Goal: Check status

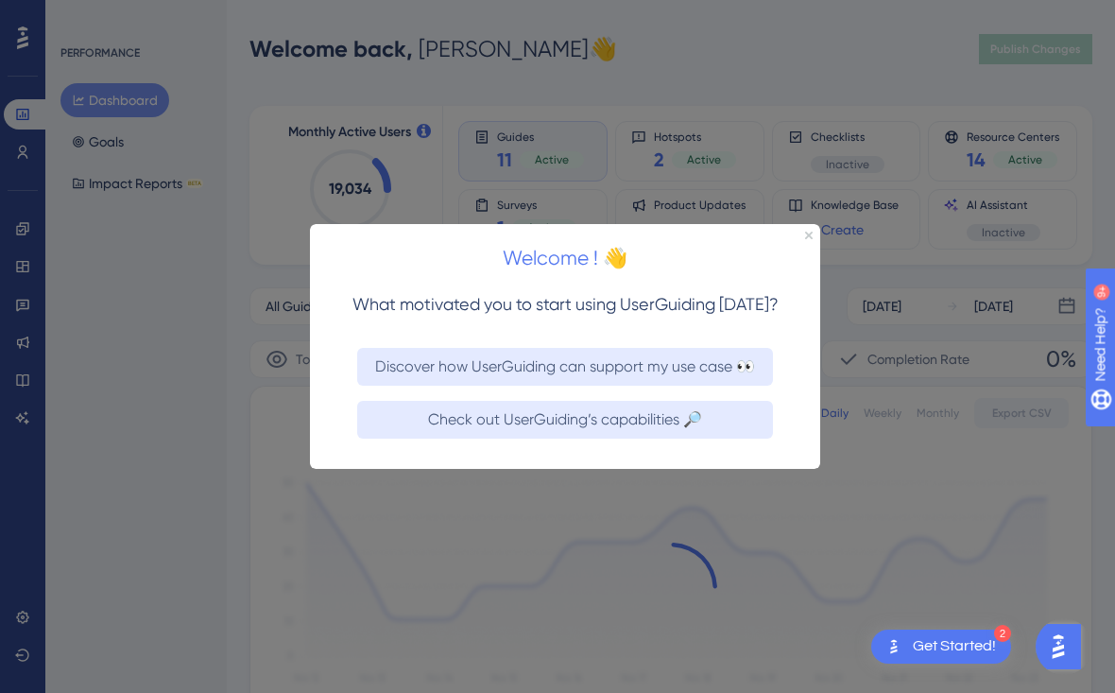
click at [26, 302] on div at bounding box center [557, 346] width 1115 height 693
click at [17, 302] on div at bounding box center [557, 346] width 1115 height 693
drag, startPoint x: 807, startPoint y: 237, endPoint x: 1068, endPoint y: 470, distance: 349.5
click at [807, 237] on icon "Close Preview" at bounding box center [808, 235] width 8 height 8
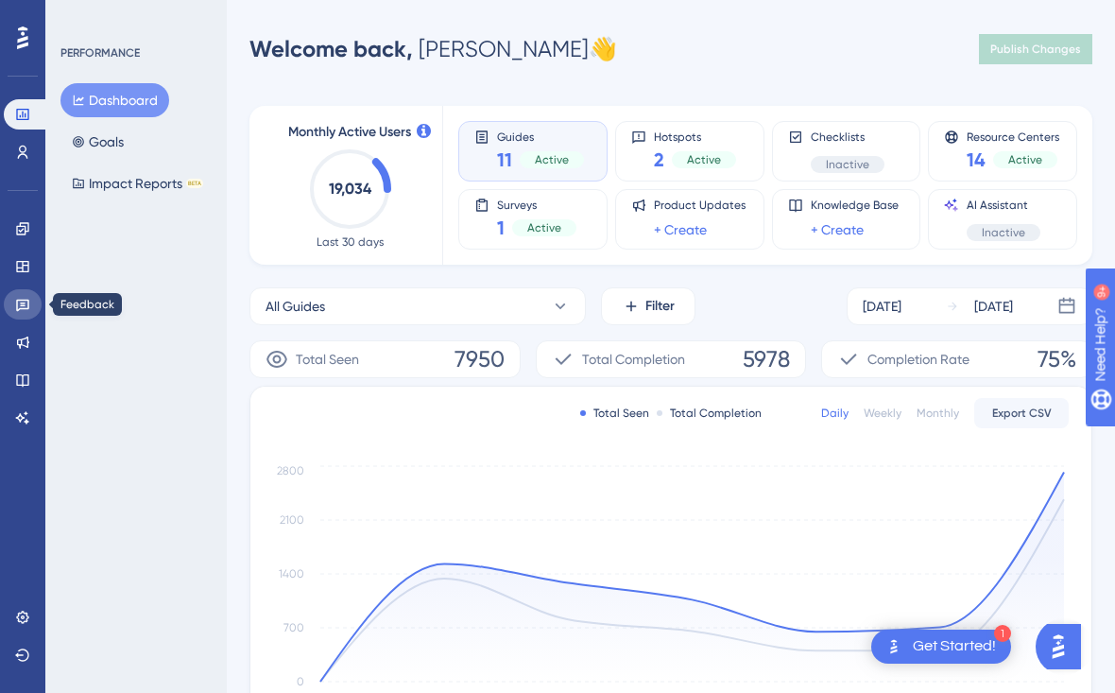
click at [12, 297] on link at bounding box center [23, 304] width 38 height 30
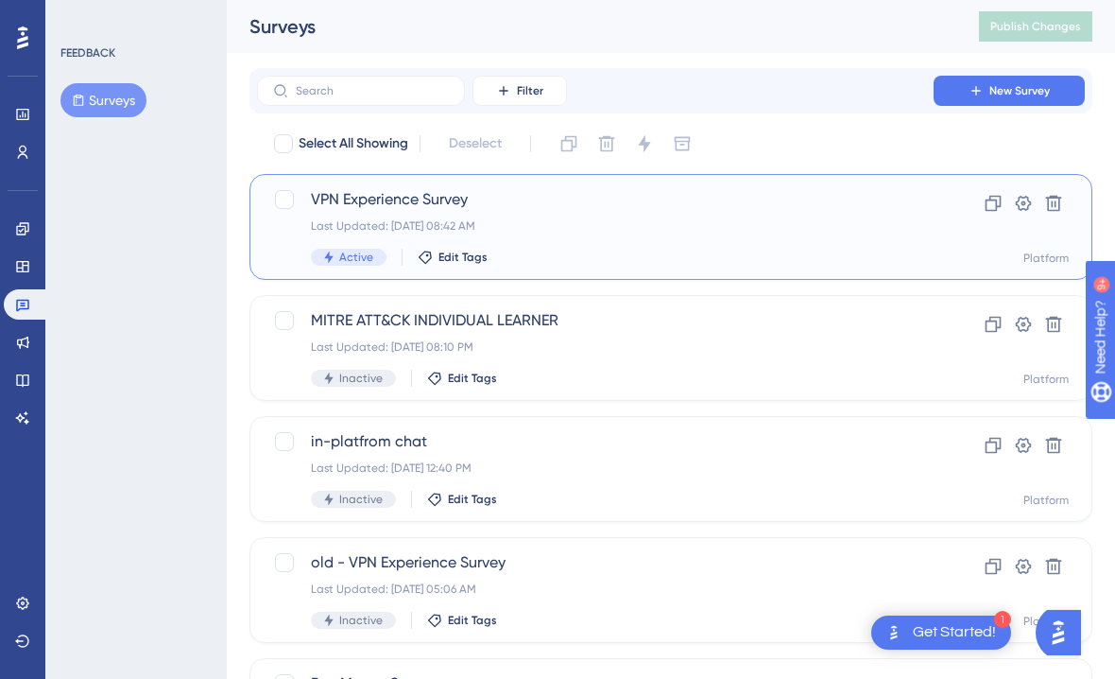
click at [371, 208] on span "VPN Experience Survey" at bounding box center [595, 199] width 569 height 23
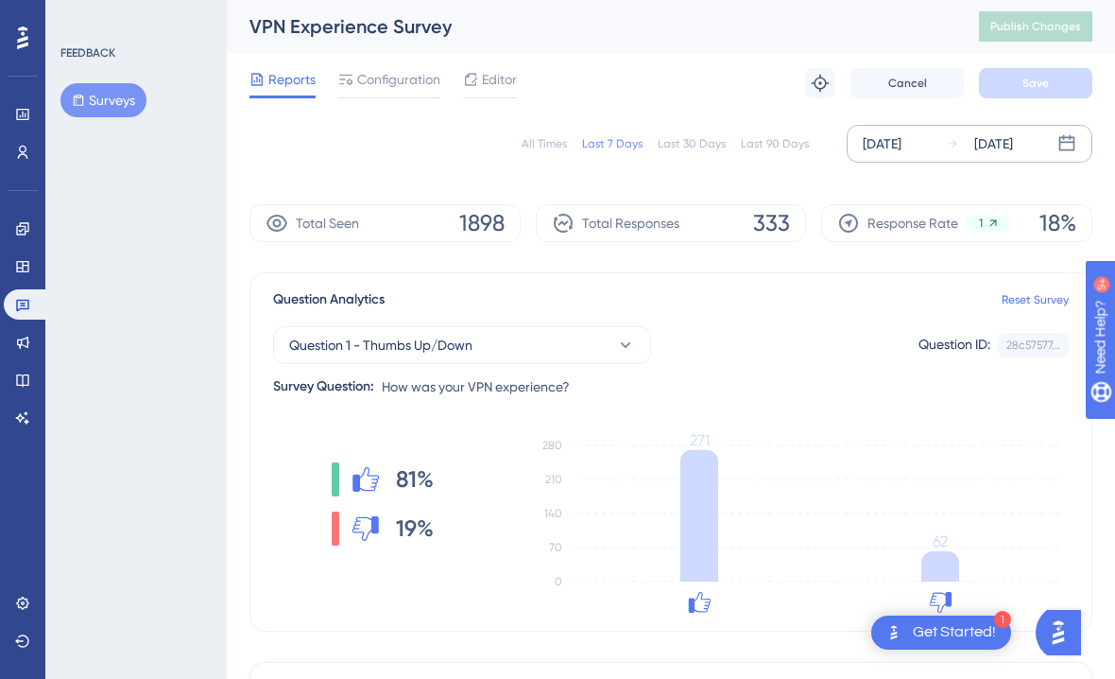
click at [1018, 126] on div "[DATE] [DATE]" at bounding box center [970, 144] width 246 height 38
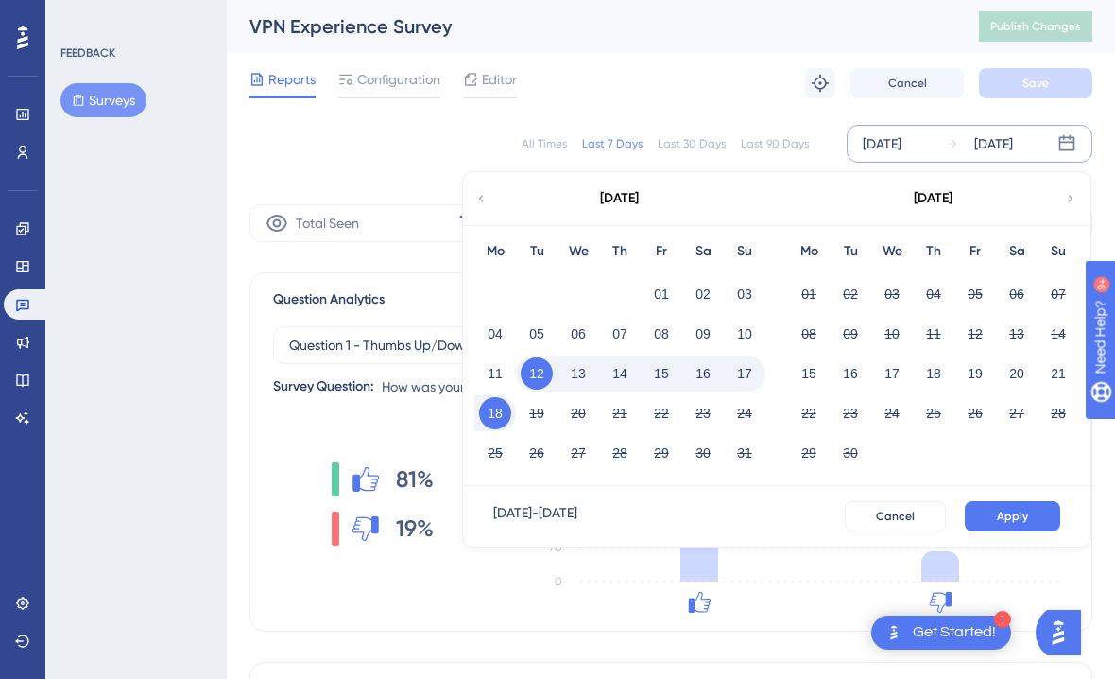
click at [740, 376] on button "17" at bounding box center [745, 373] width 32 height 32
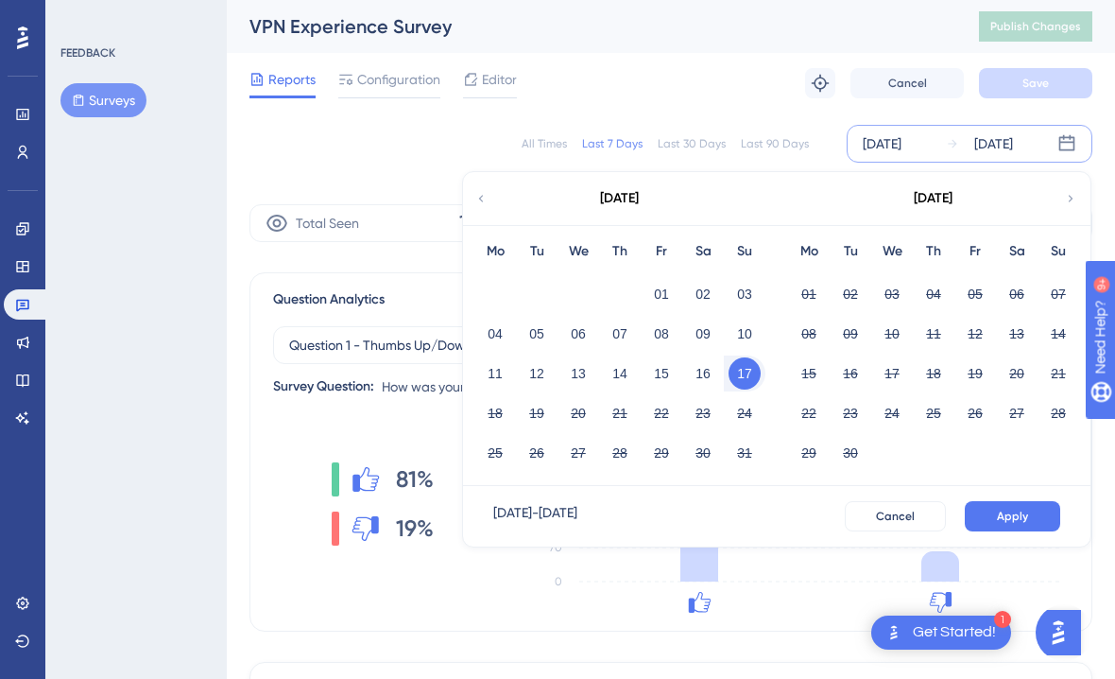
click at [1008, 202] on html "✨ Save My Spot!✨" at bounding box center [567, 167] width 1130 height 423
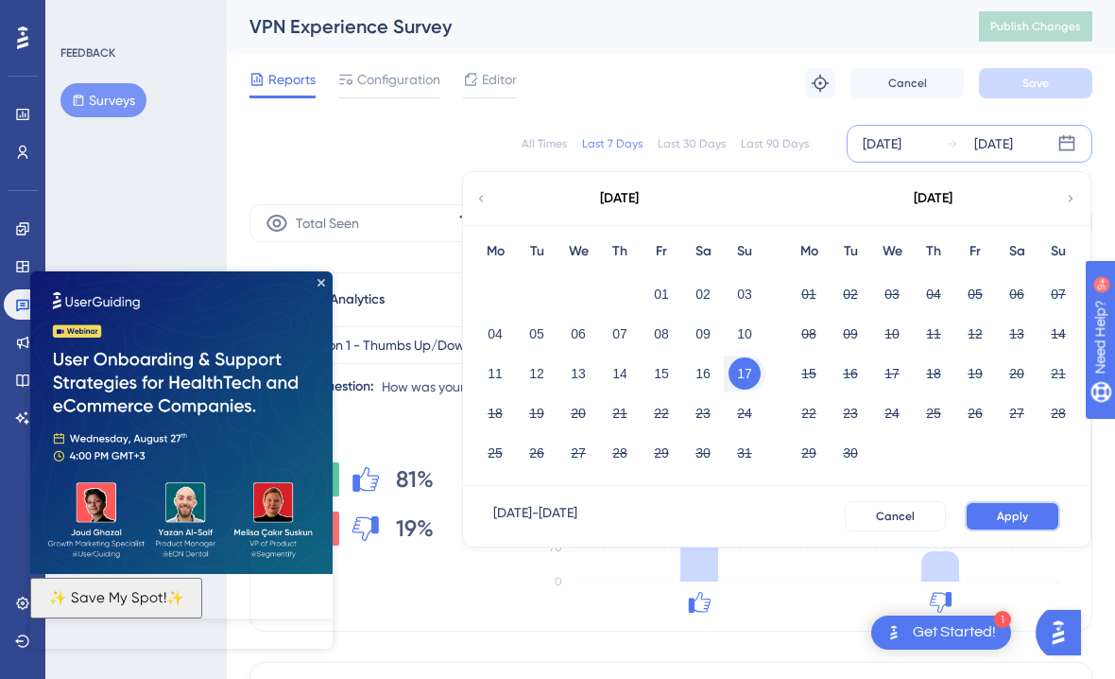
click at [1029, 510] on button "Apply" at bounding box center [1012, 516] width 95 height 30
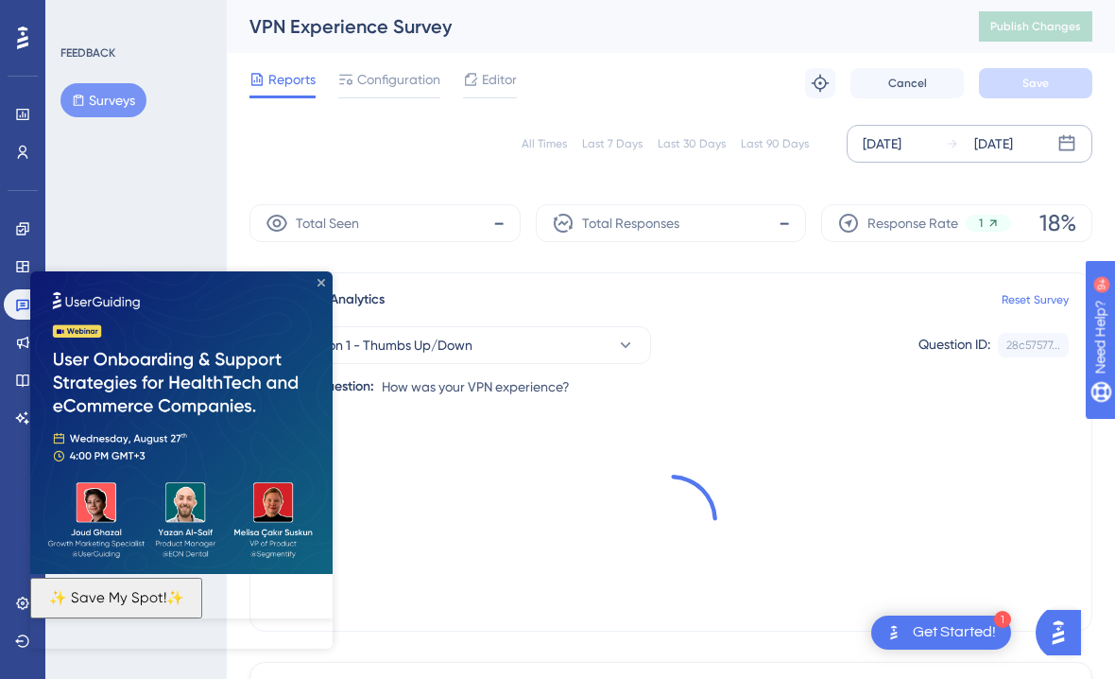
click at [323, 285] on icon "Close Preview" at bounding box center [322, 283] width 8 height 8
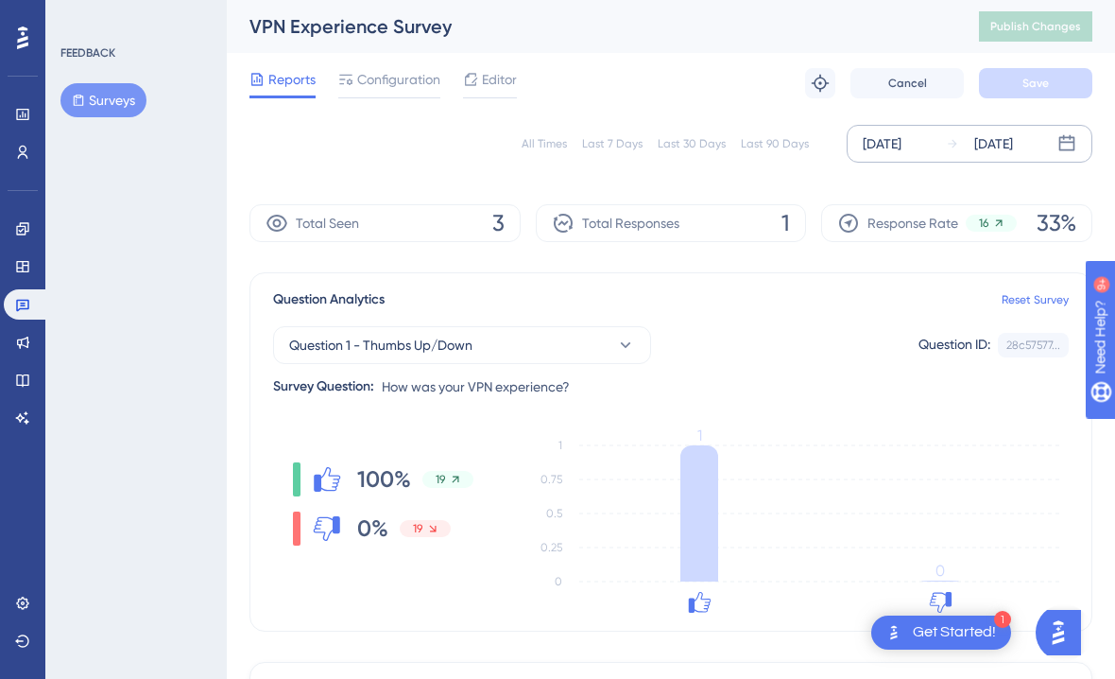
click at [1003, 134] on div "[DATE]" at bounding box center [994, 143] width 39 height 23
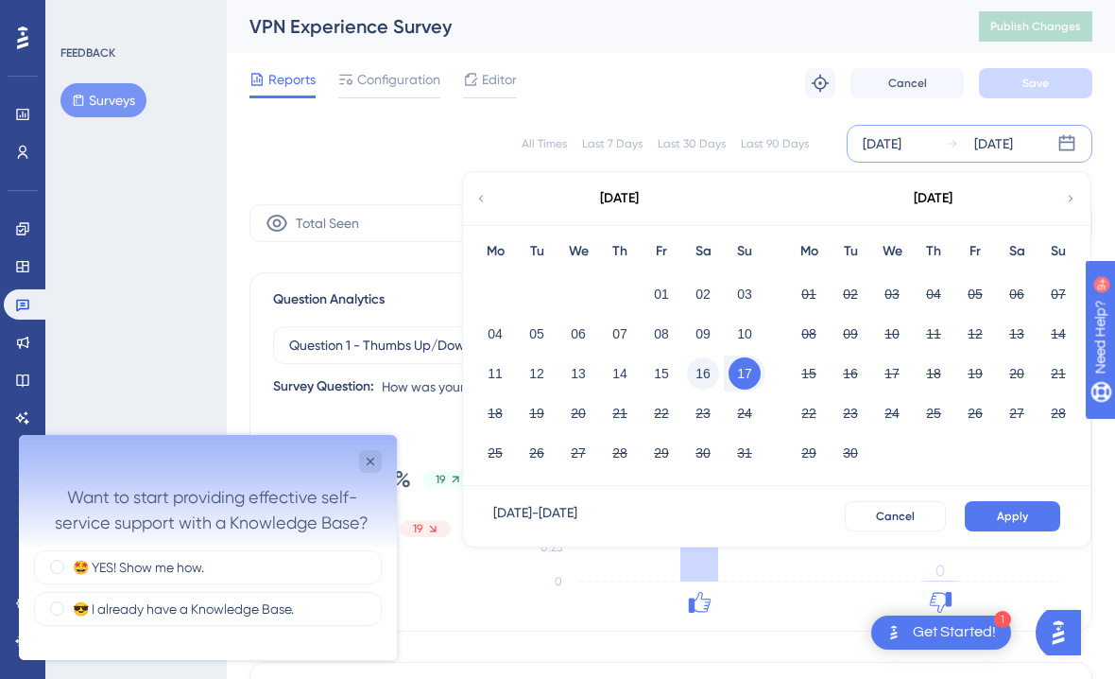
click at [702, 366] on button "16" at bounding box center [703, 373] width 32 height 32
click at [1020, 504] on button "Apply" at bounding box center [1012, 516] width 95 height 30
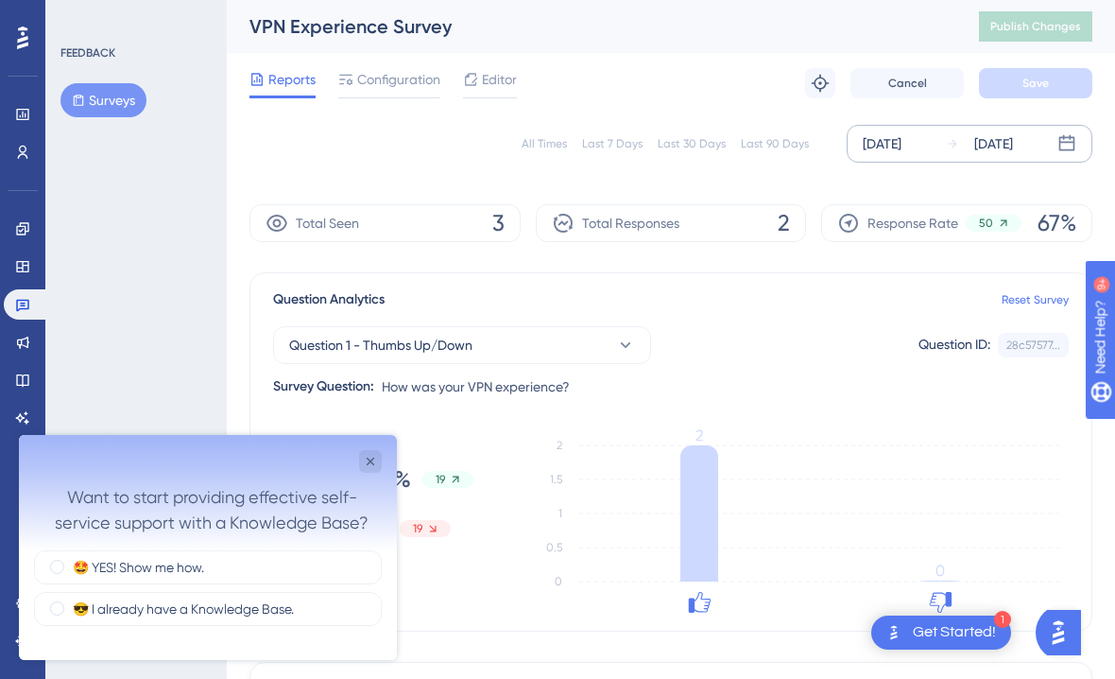
click at [806, 331] on div "Question 1 - Thumbs Up/Down Question ID: 28c57577... Copy" at bounding box center [671, 345] width 796 height 38
click at [374, 462] on icon "Close survey" at bounding box center [370, 461] width 15 height 15
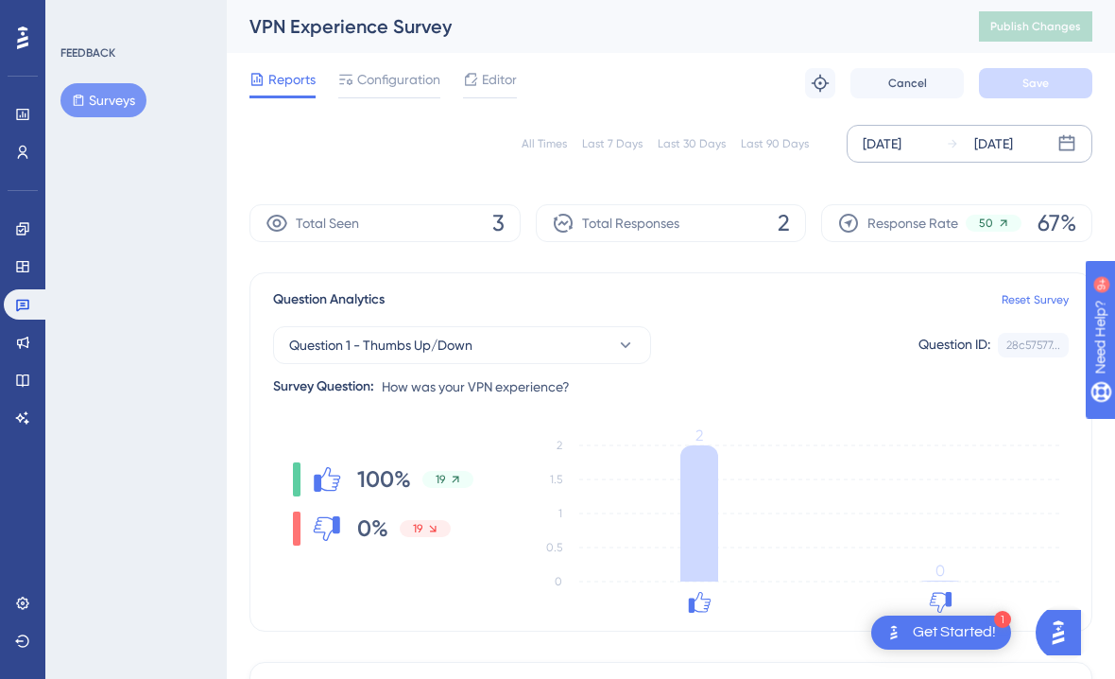
click at [1013, 147] on div "[DATE]" at bounding box center [994, 143] width 39 height 23
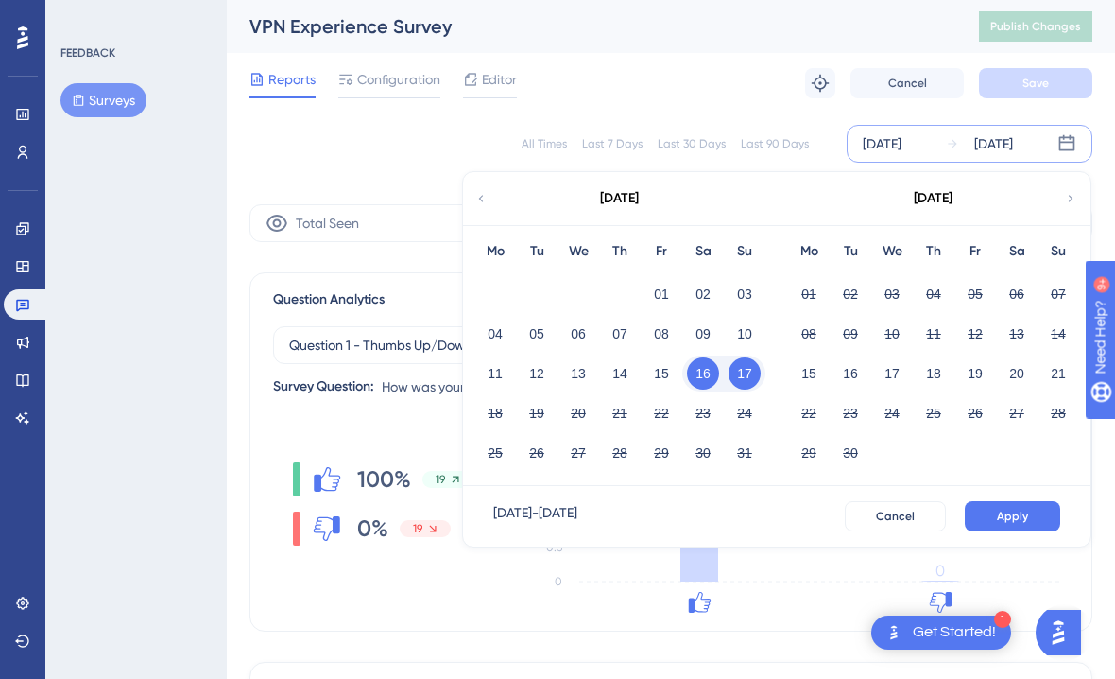
drag, startPoint x: 740, startPoint y: 382, endPoint x: 544, endPoint y: 423, distance: 201.0
click at [740, 382] on button "17" at bounding box center [745, 373] width 32 height 32
click at [506, 414] on button "18" at bounding box center [495, 413] width 32 height 32
click at [1016, 525] on button "Apply" at bounding box center [1012, 516] width 95 height 30
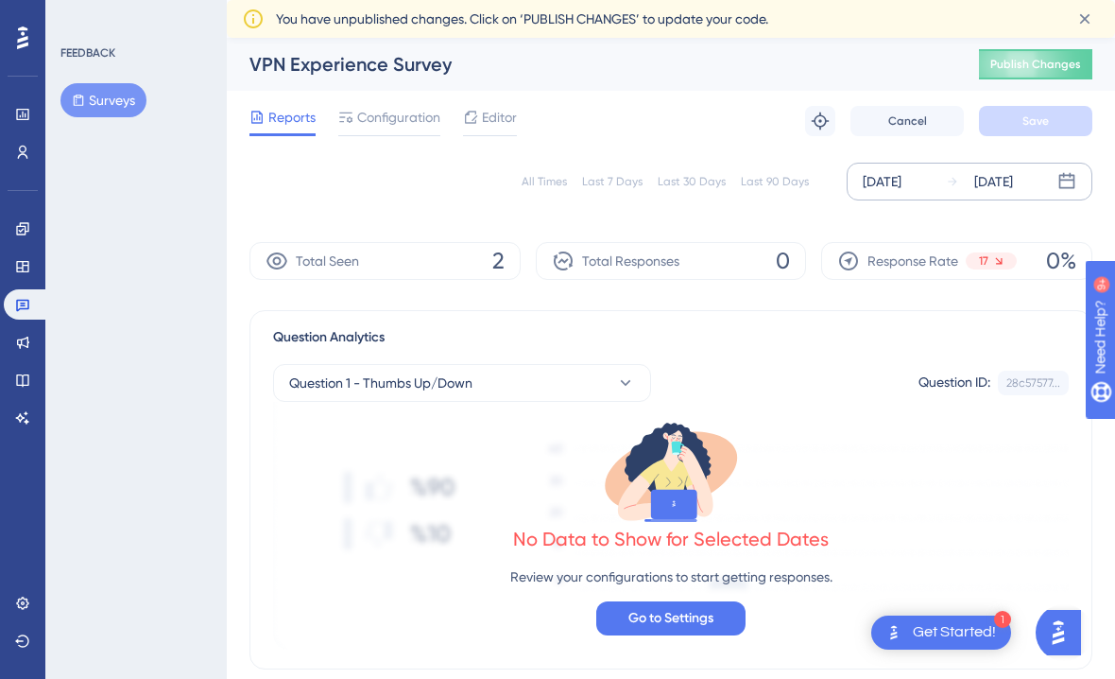
click at [1013, 182] on div "[DATE]" at bounding box center [994, 181] width 39 height 23
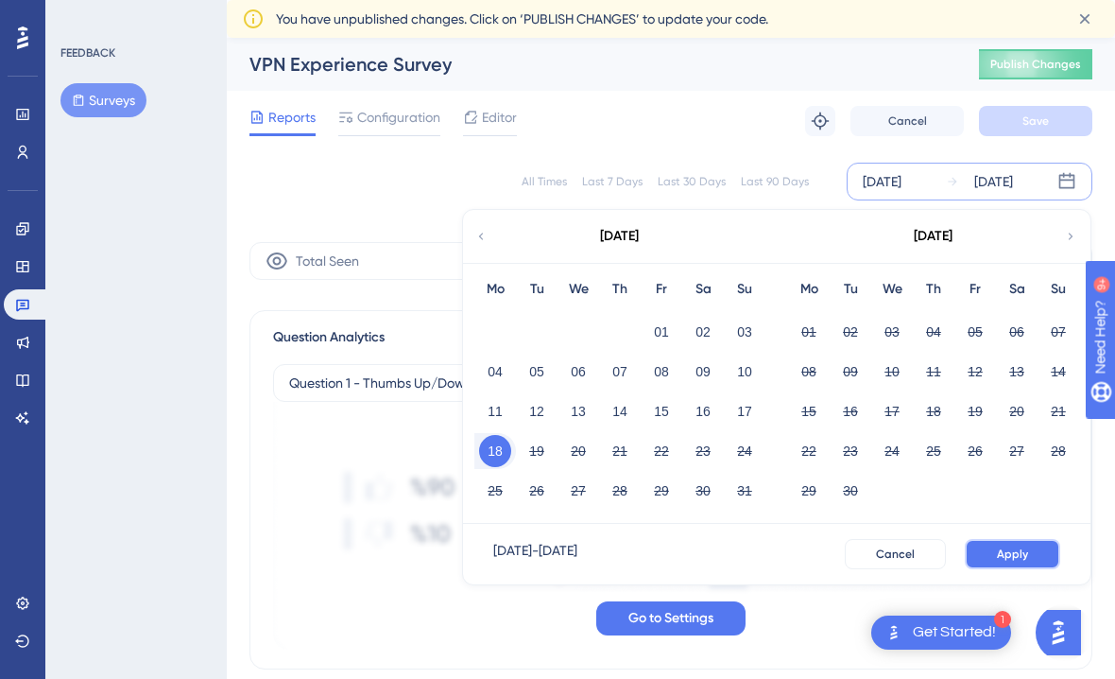
click at [1015, 563] on button "Apply" at bounding box center [1012, 554] width 95 height 30
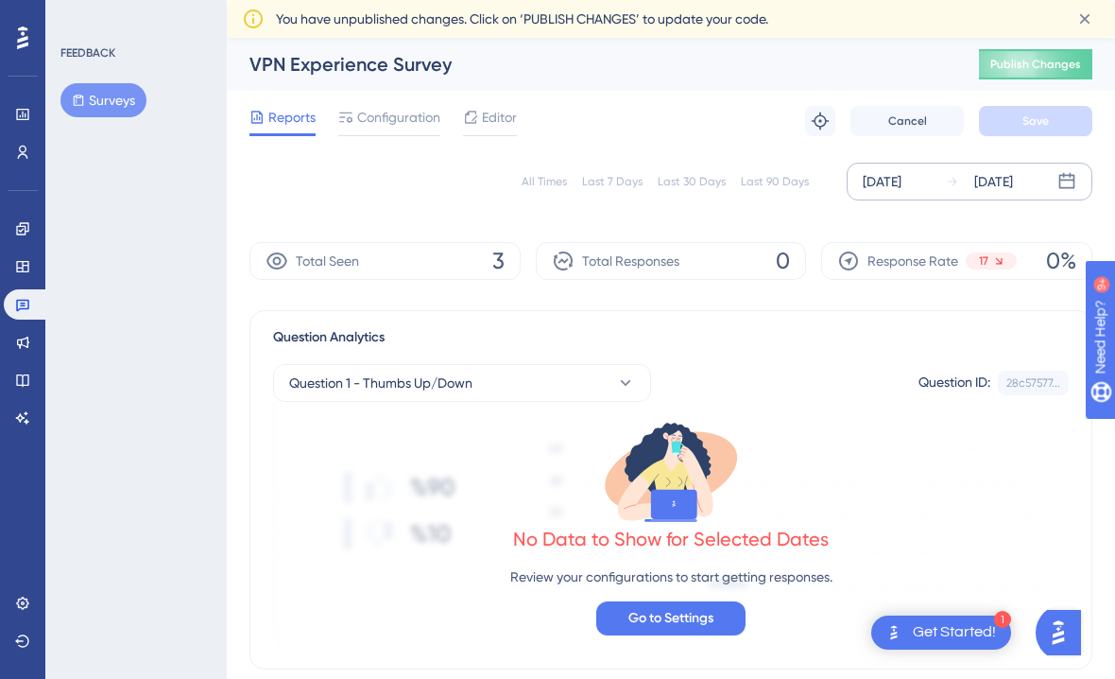
click at [973, 170] on div "[DATE]" at bounding box center [979, 181] width 67 height 23
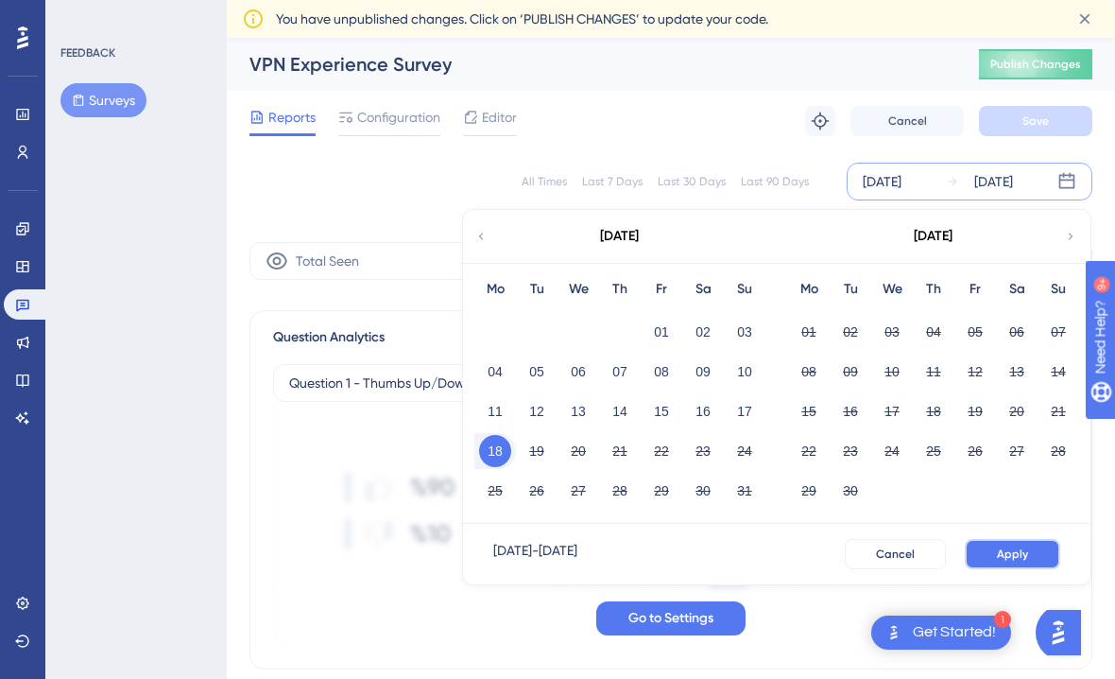
click at [1002, 555] on span "Apply" at bounding box center [1012, 553] width 31 height 15
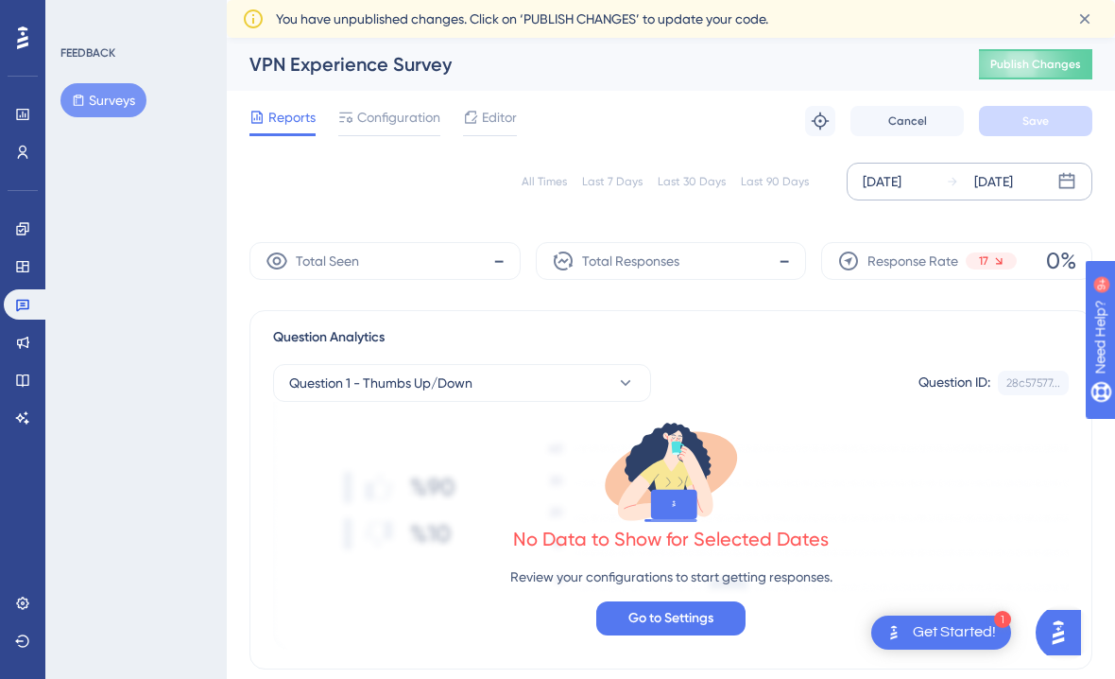
click at [995, 175] on div "[DATE]" at bounding box center [994, 181] width 39 height 23
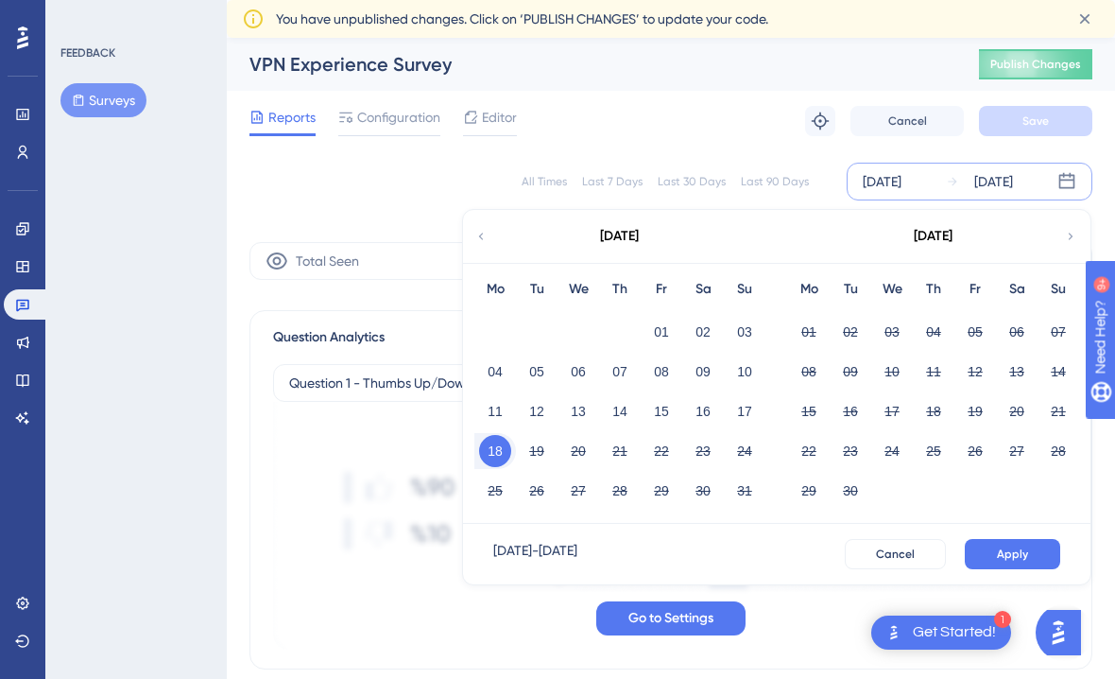
click at [309, 566] on div "No Data to Show for Selected Dates Review your configurations to start getting …" at bounding box center [671, 526] width 796 height 248
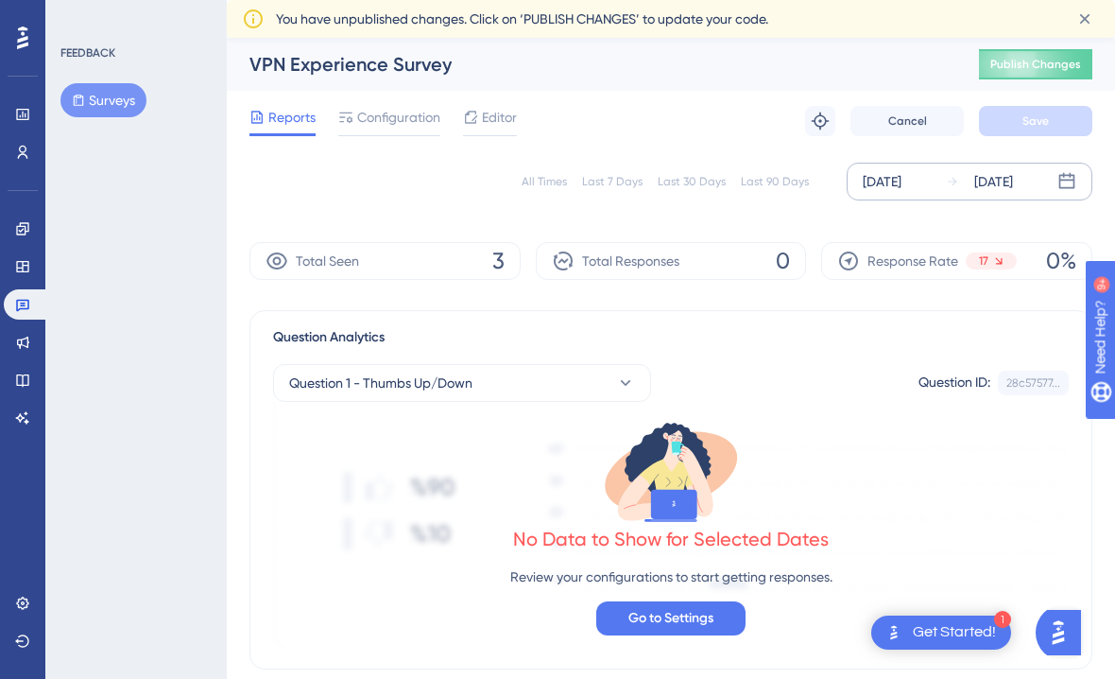
click at [993, 184] on div "[DATE]" at bounding box center [994, 181] width 39 height 23
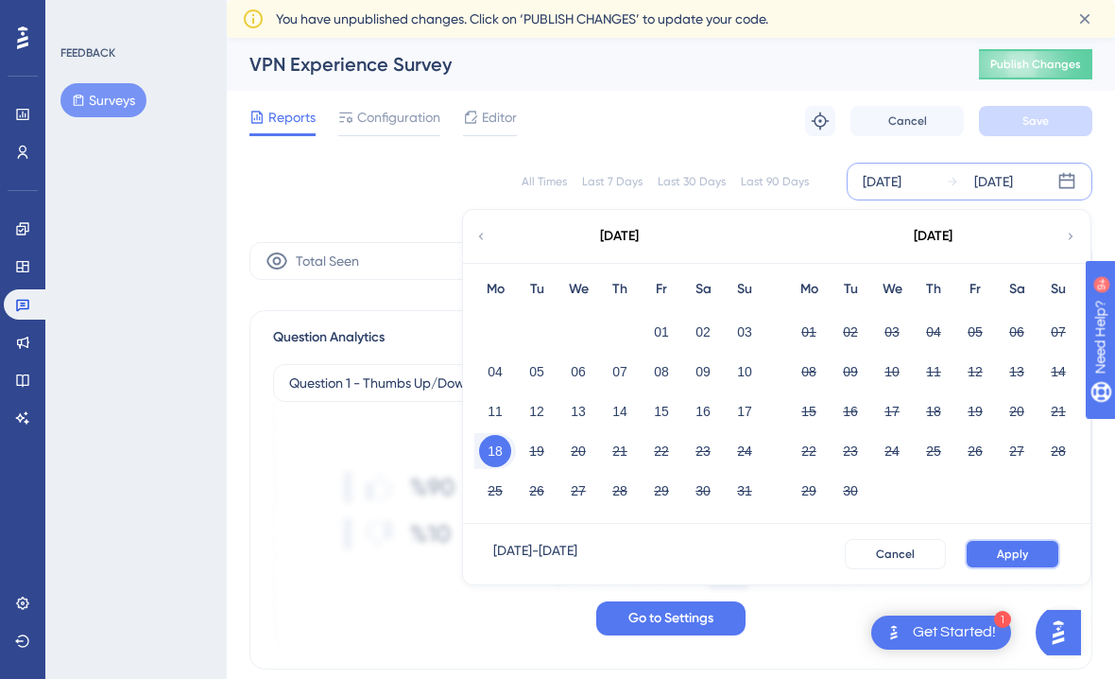
click at [1010, 543] on button "Apply" at bounding box center [1012, 554] width 95 height 30
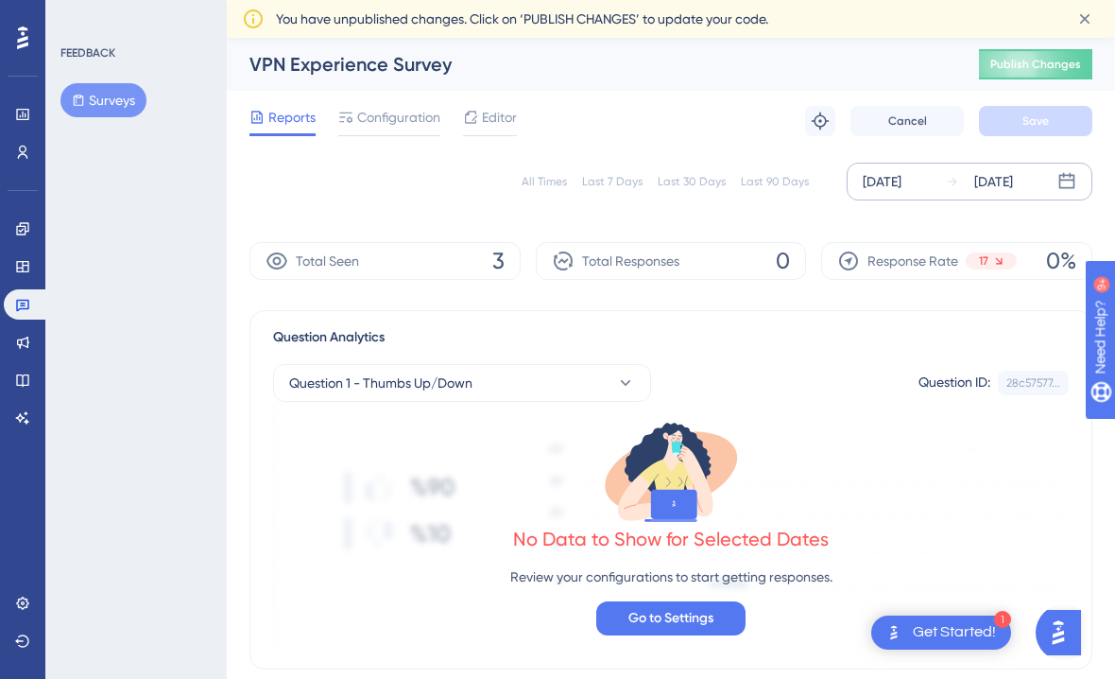
click at [1013, 171] on div "[DATE]" at bounding box center [994, 181] width 39 height 23
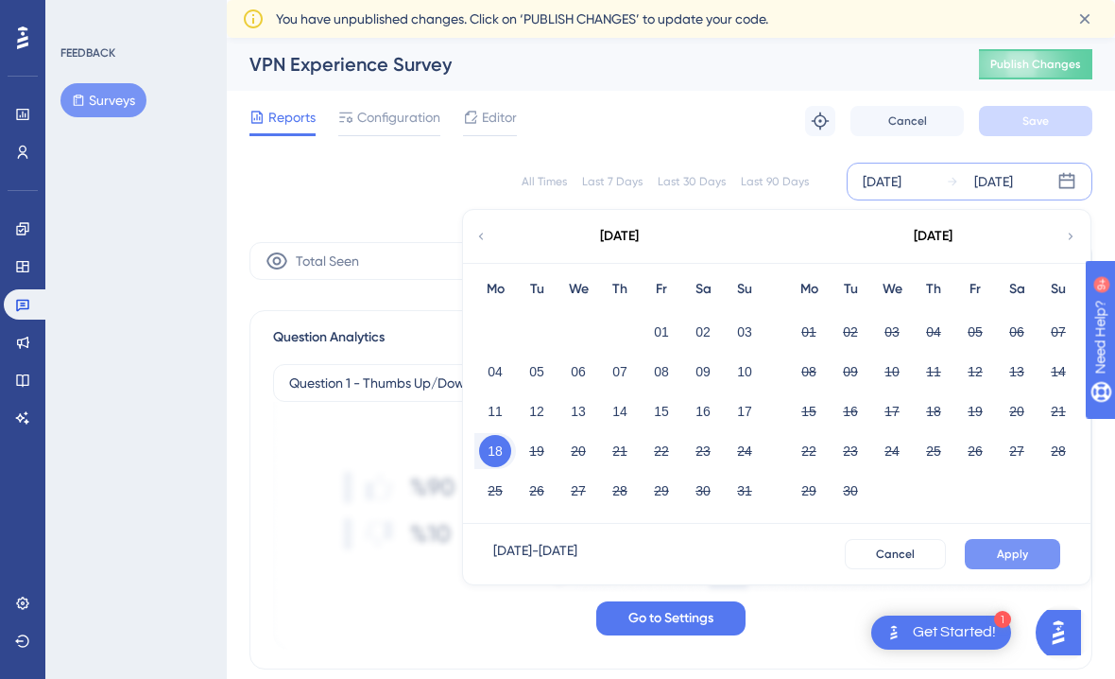
click at [1036, 551] on button "Apply" at bounding box center [1012, 554] width 95 height 30
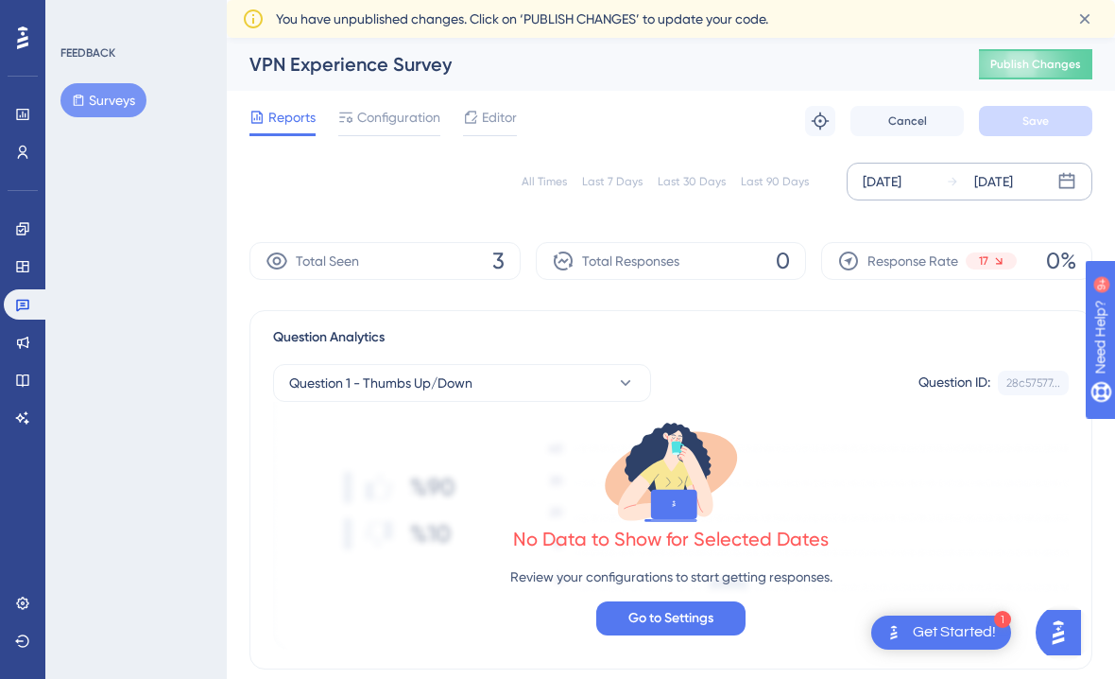
click at [1013, 182] on div "[DATE]" at bounding box center [994, 181] width 39 height 23
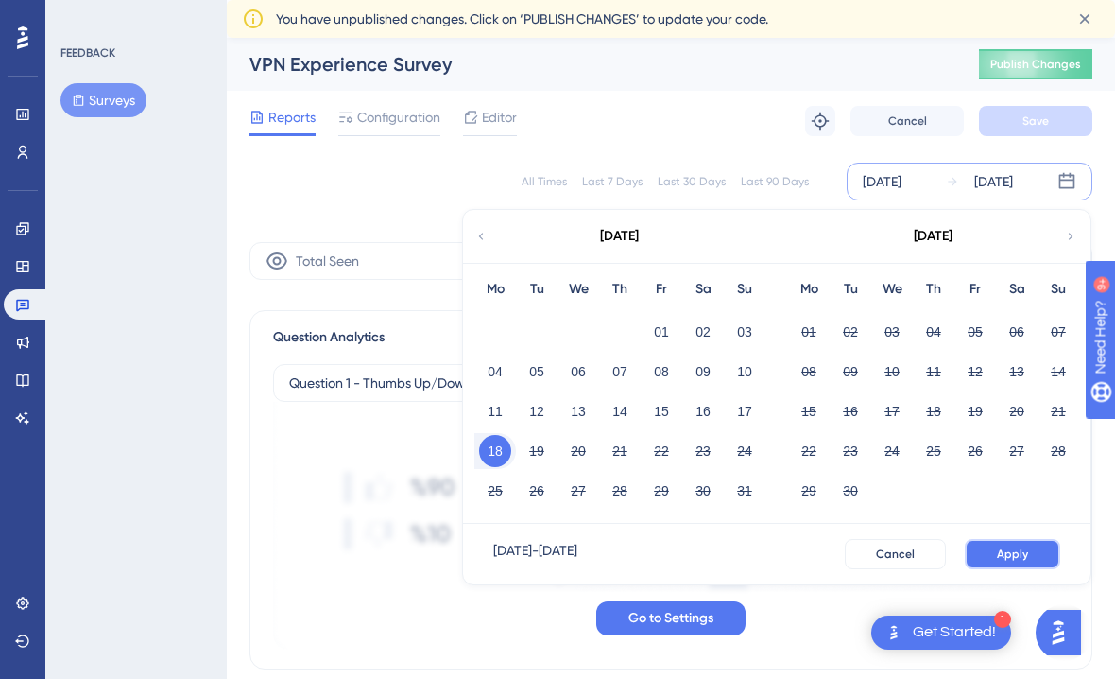
click at [1005, 551] on span "Apply" at bounding box center [1012, 553] width 31 height 15
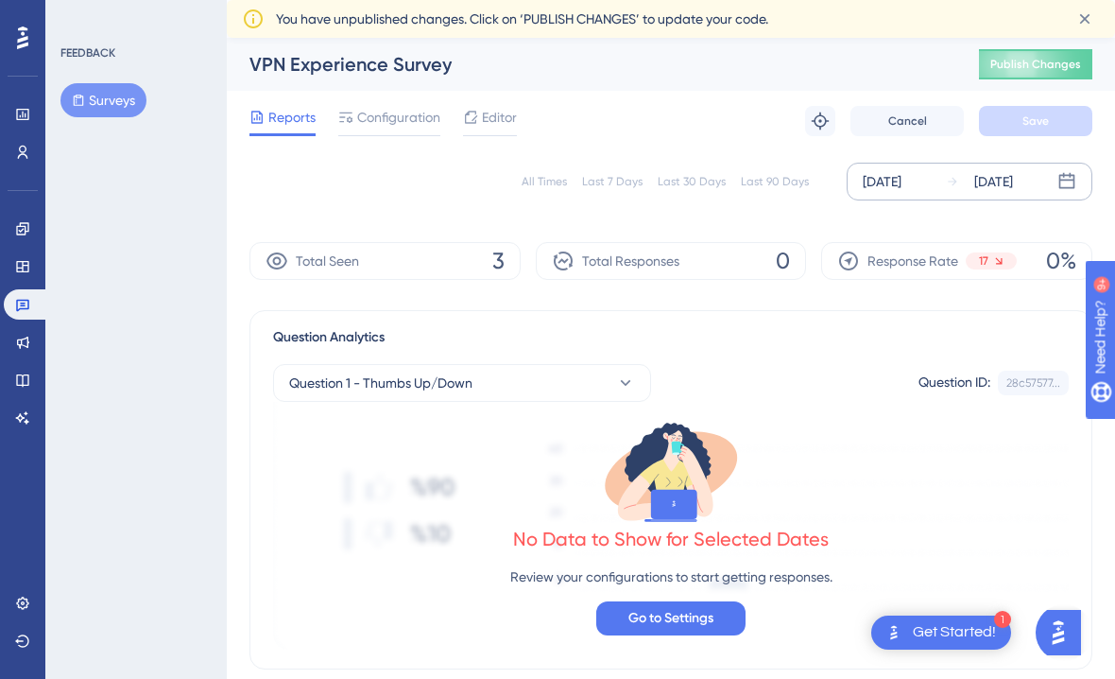
click at [1013, 174] on div "[DATE]" at bounding box center [994, 181] width 39 height 23
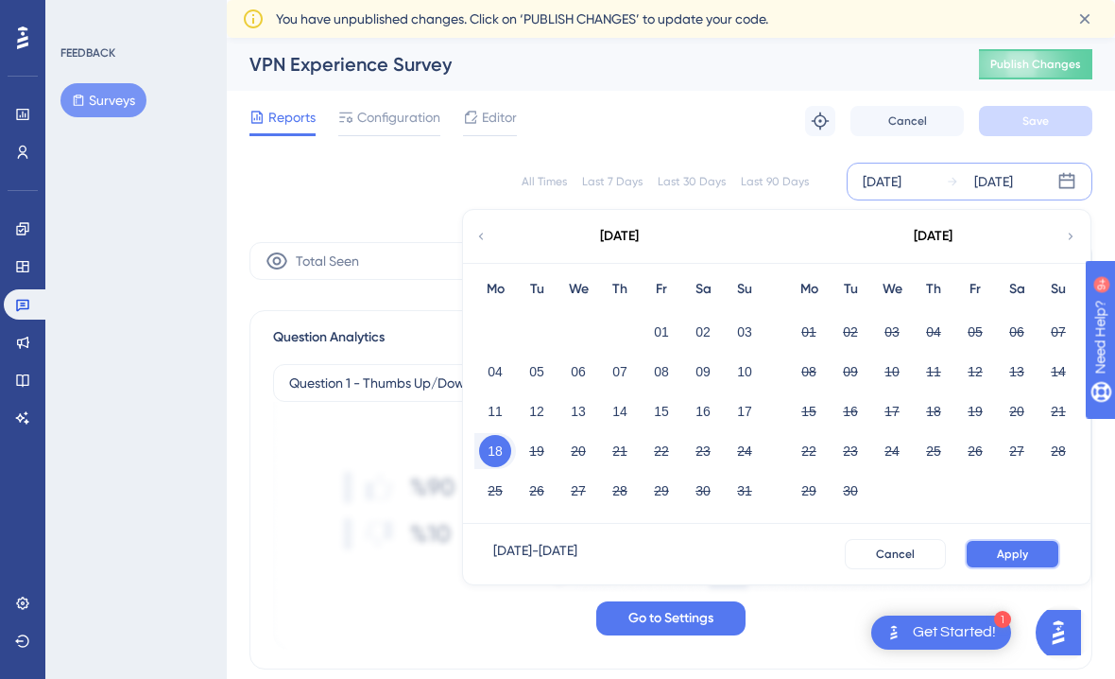
click at [1026, 553] on span "Apply" at bounding box center [1012, 553] width 31 height 15
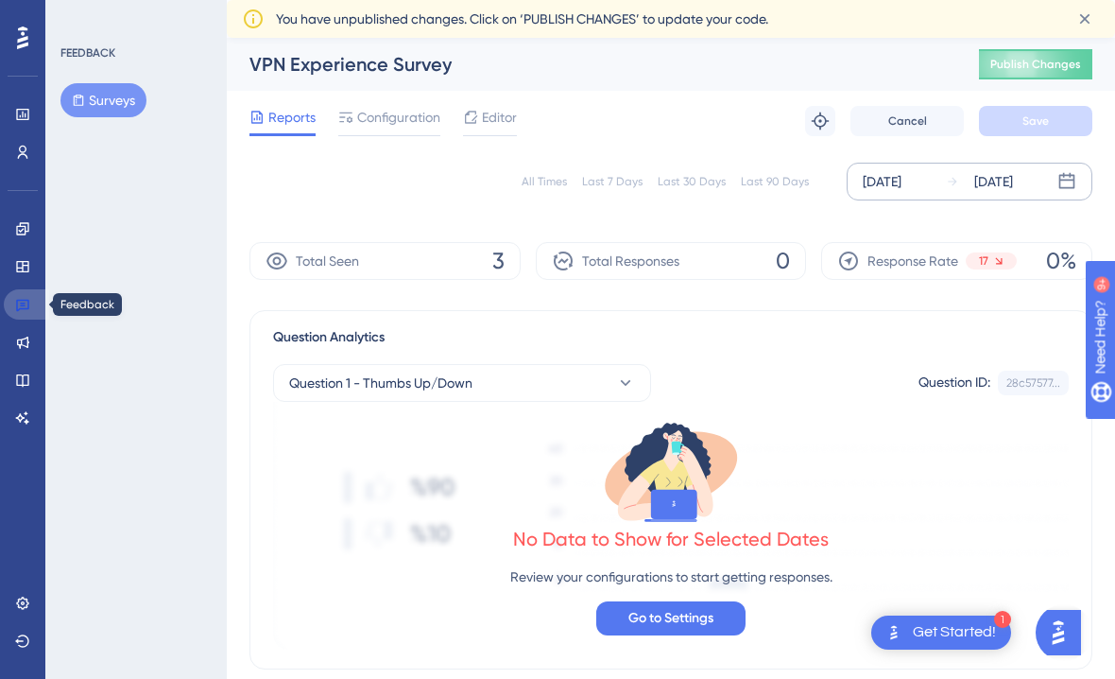
click at [23, 308] on icon at bounding box center [22, 306] width 13 height 12
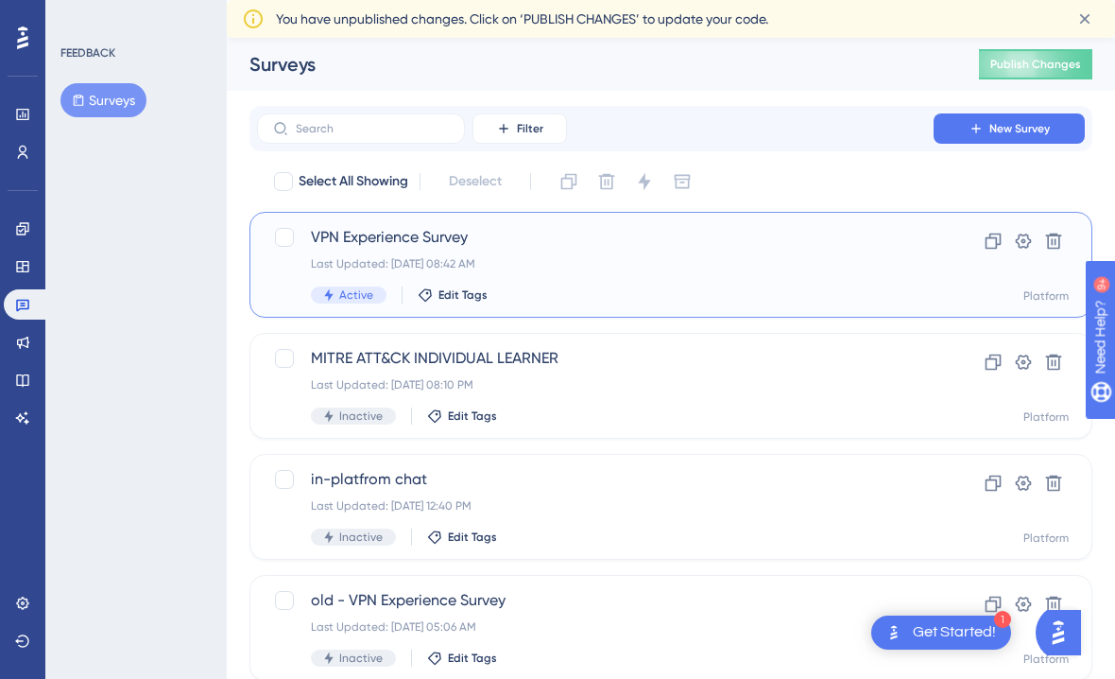
click at [332, 217] on div "VPN Experience Survey Last Updated: [DATE] 08:42 AM Active Edit Tags Clone Sett…" at bounding box center [671, 265] width 843 height 106
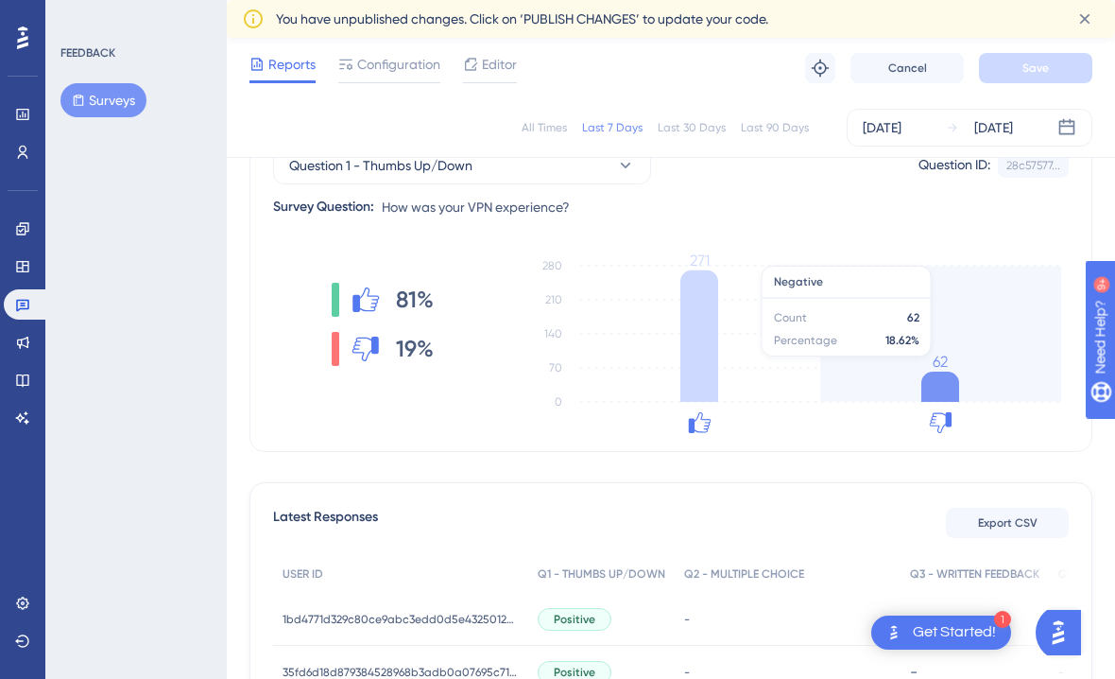
scroll to position [195, 0]
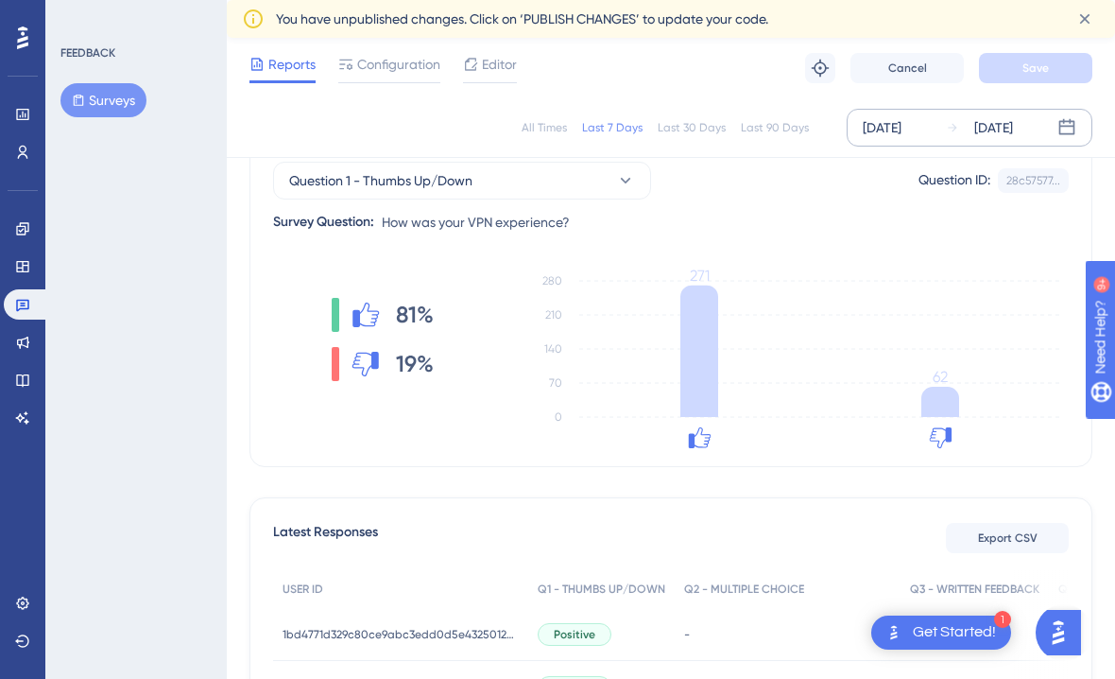
click at [990, 126] on div "[DATE]" at bounding box center [994, 127] width 39 height 23
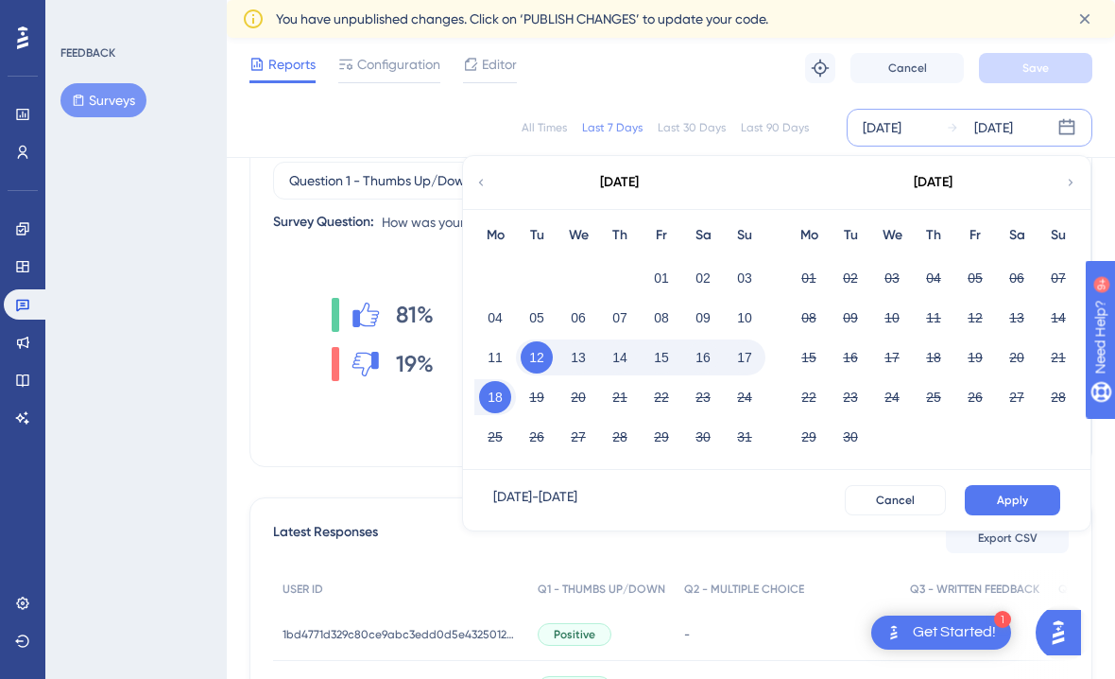
click at [709, 355] on button "16" at bounding box center [703, 357] width 32 height 32
click at [976, 496] on button "Apply" at bounding box center [1012, 500] width 95 height 30
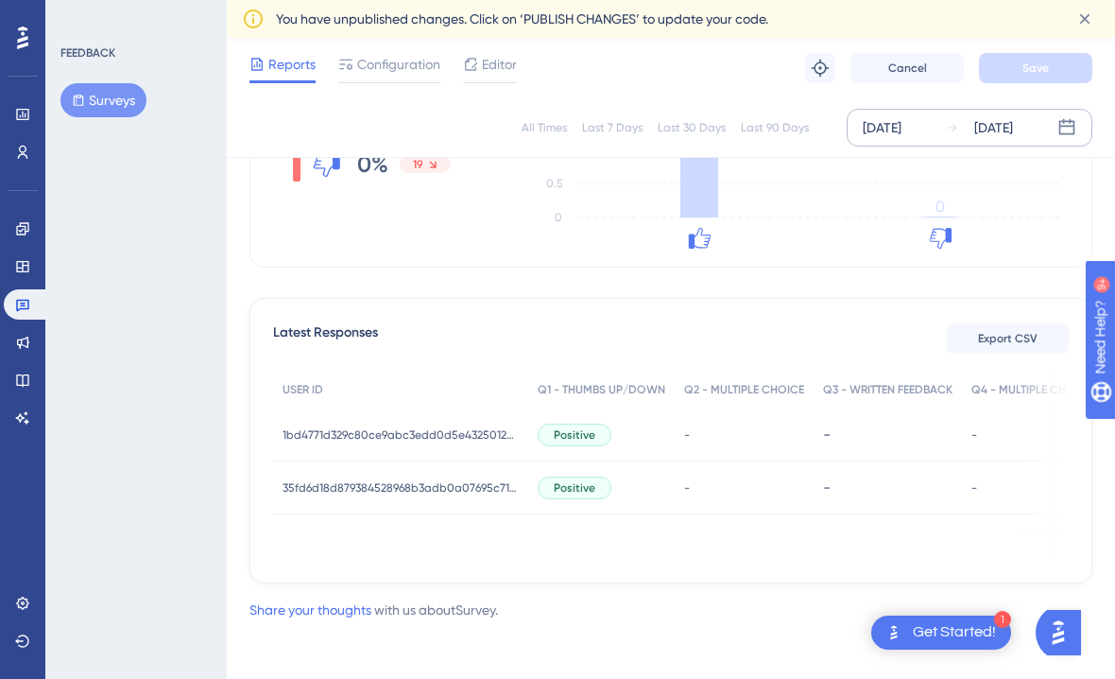
scroll to position [393, 0]
